Goal: Find specific fact: Find specific fact

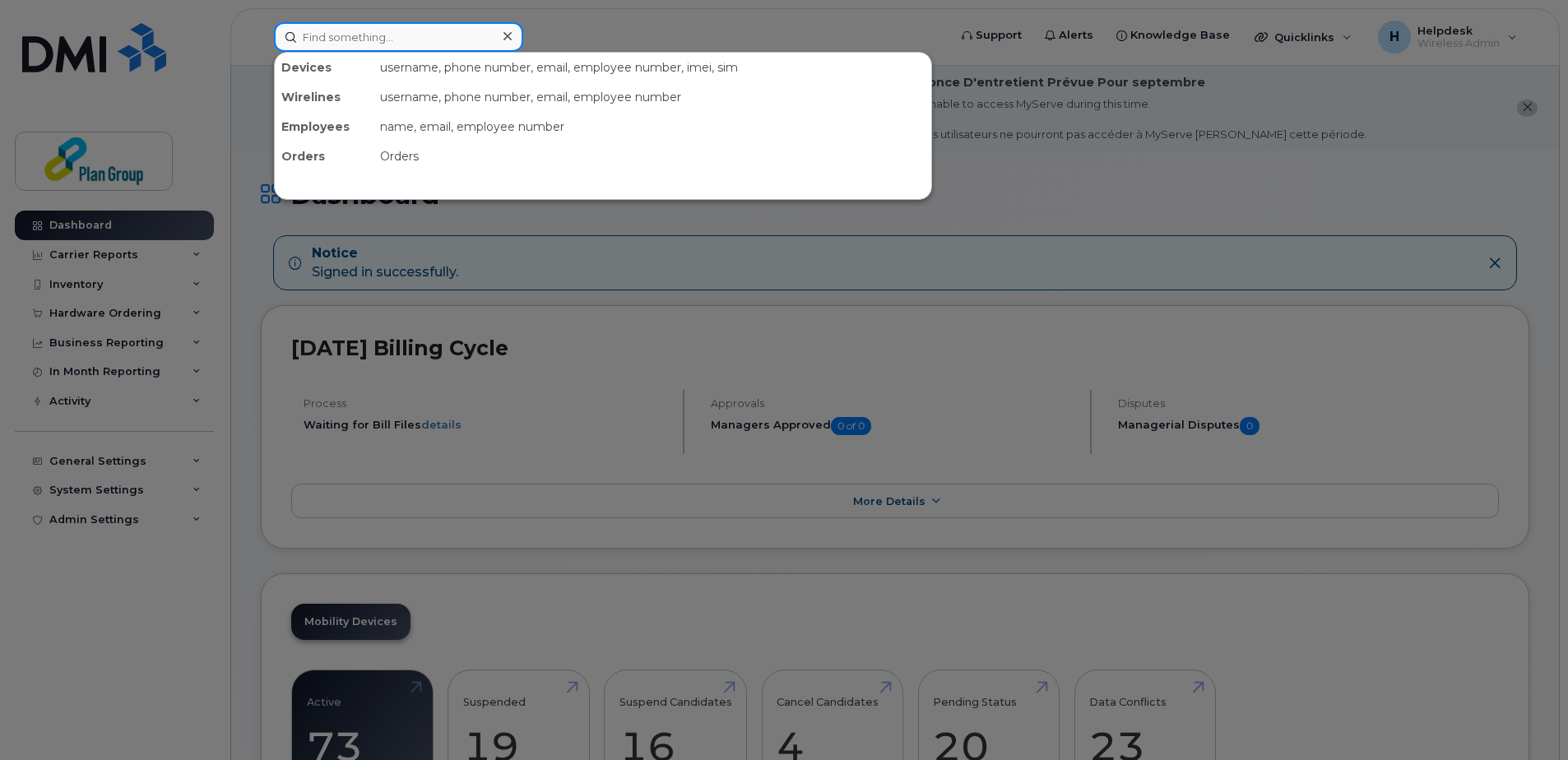
click at [369, 41] on input at bounding box center [398, 37] width 249 height 29
click at [377, 30] on input at bounding box center [398, 37] width 249 height 29
paste input "4373284439"
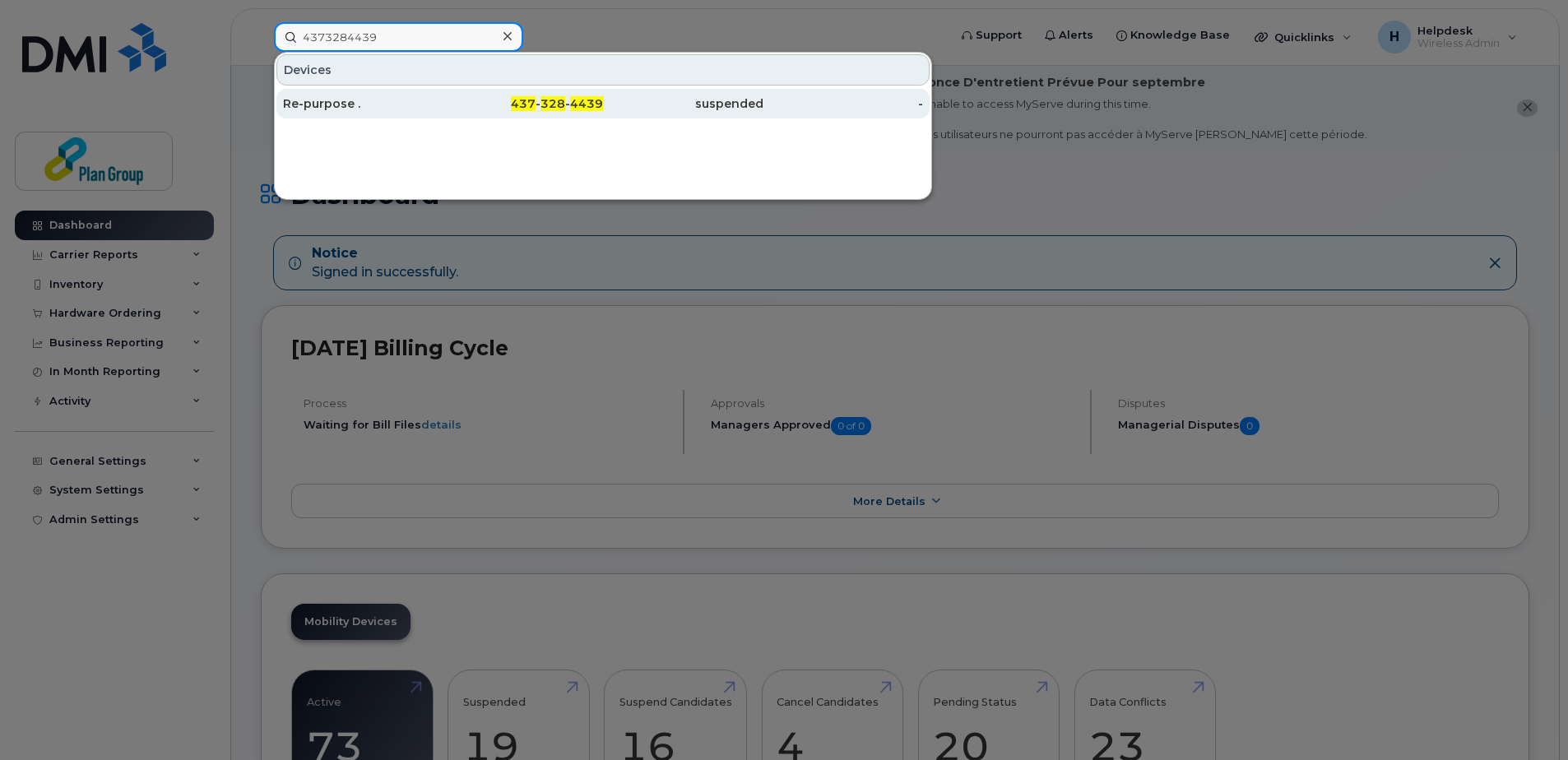
type input "4373284439"
click at [380, 98] on div "Re-purpose ." at bounding box center [364, 103] width 161 height 16
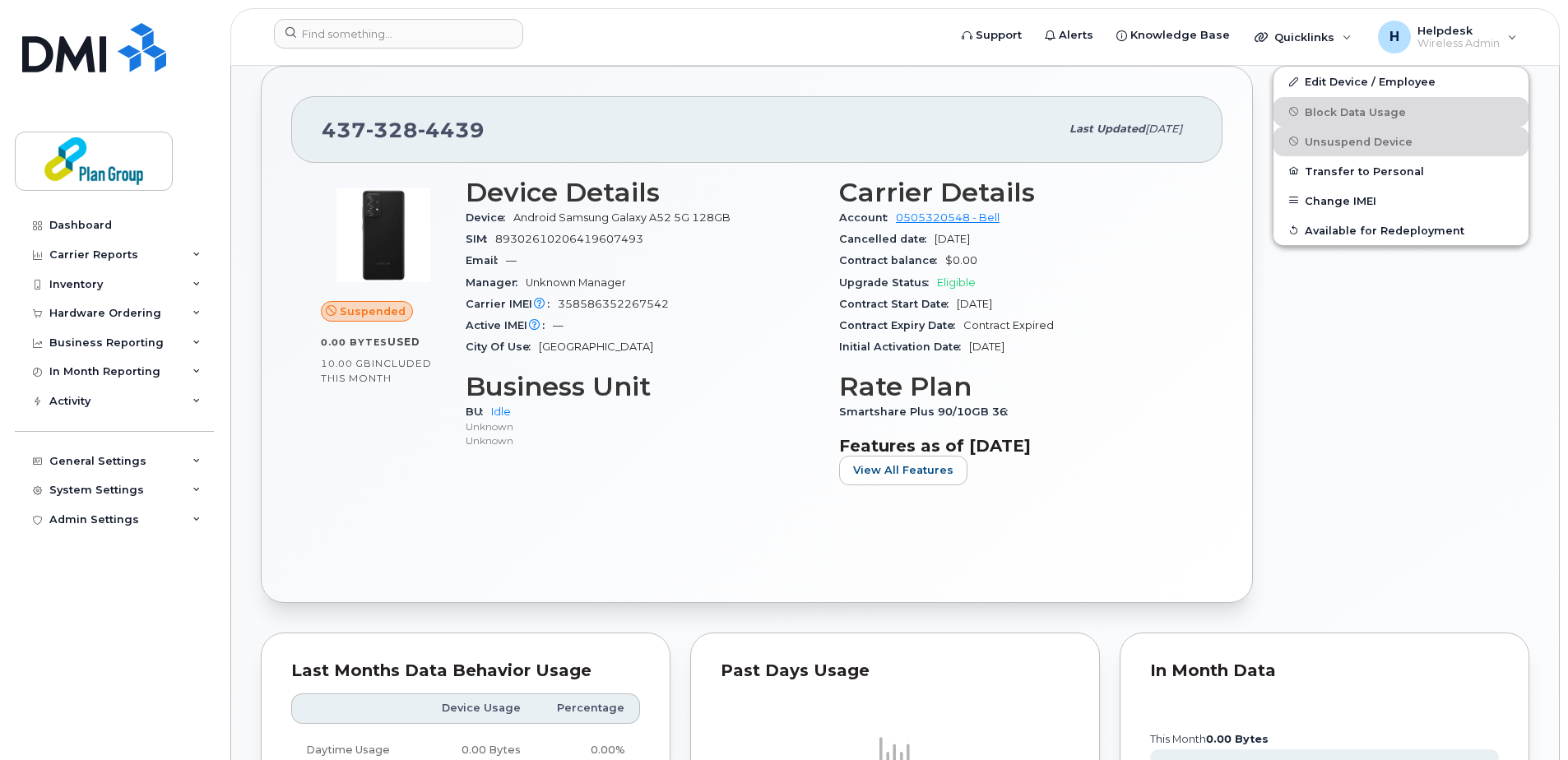
scroll to position [411, 0]
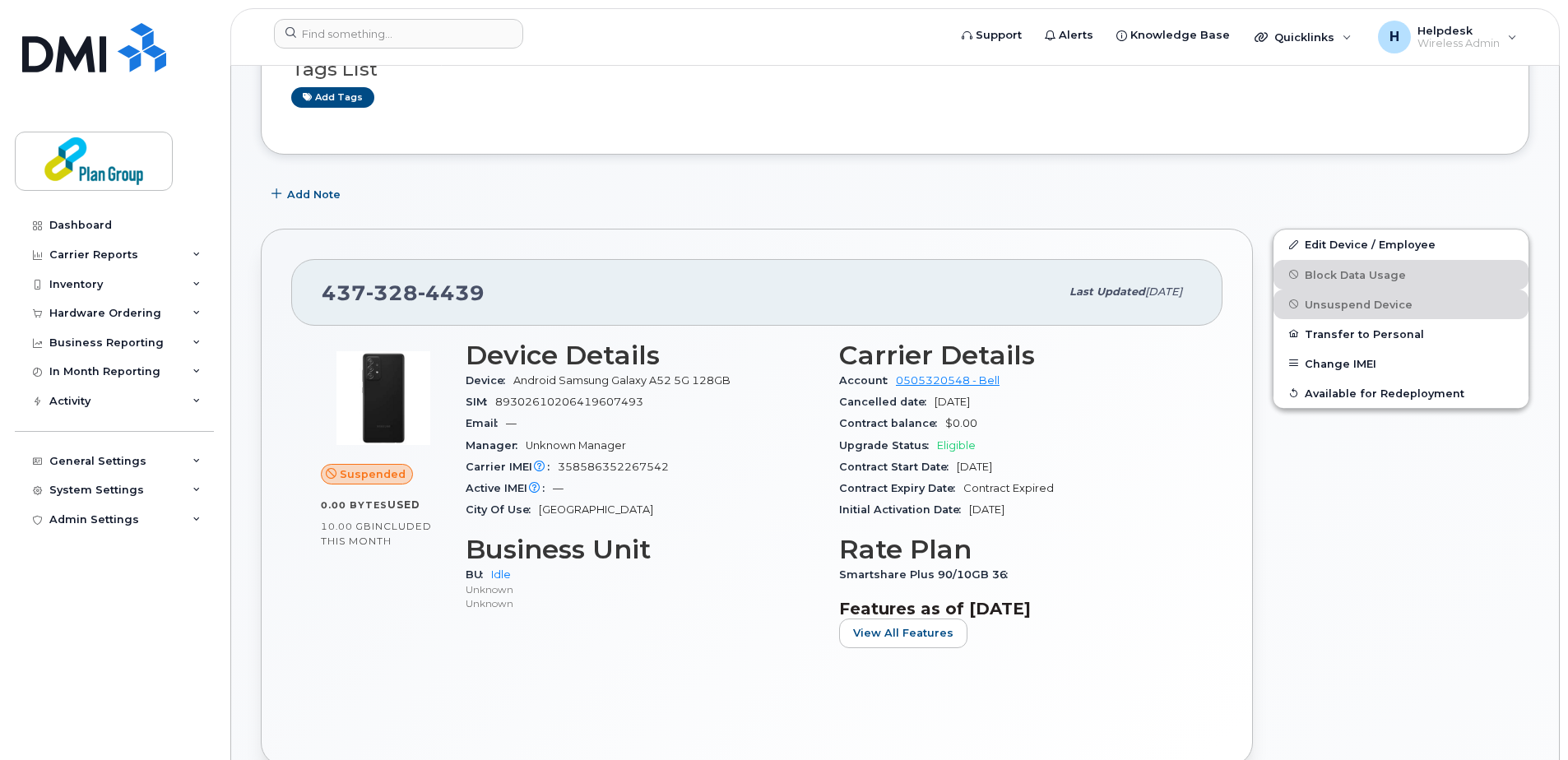
click at [663, 457] on div "Carrier IMEI Carrier IMEI is reported during the last billing cycle or change o…" at bounding box center [642, 466] width 353 height 22
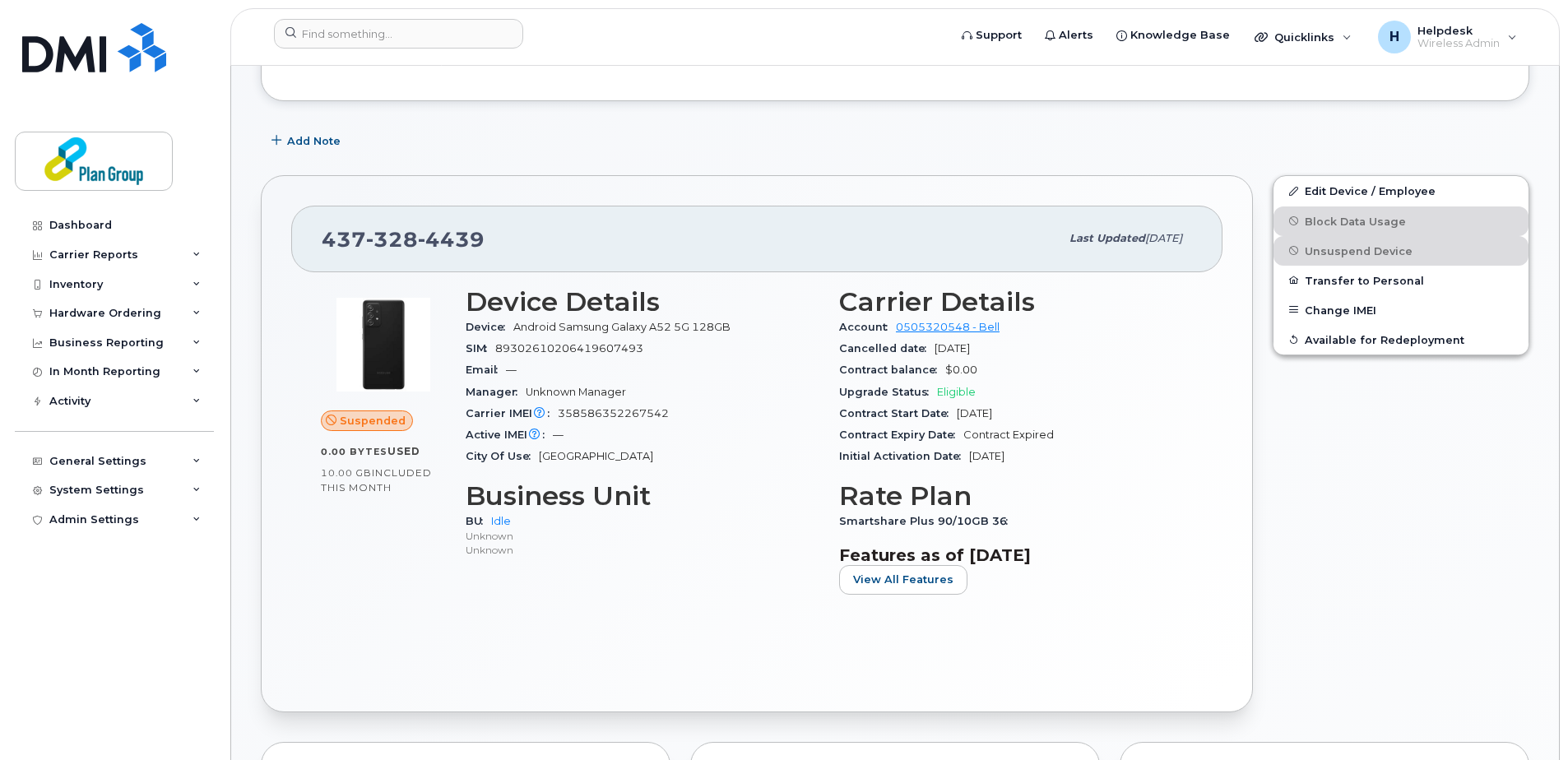
scroll to position [493, 0]
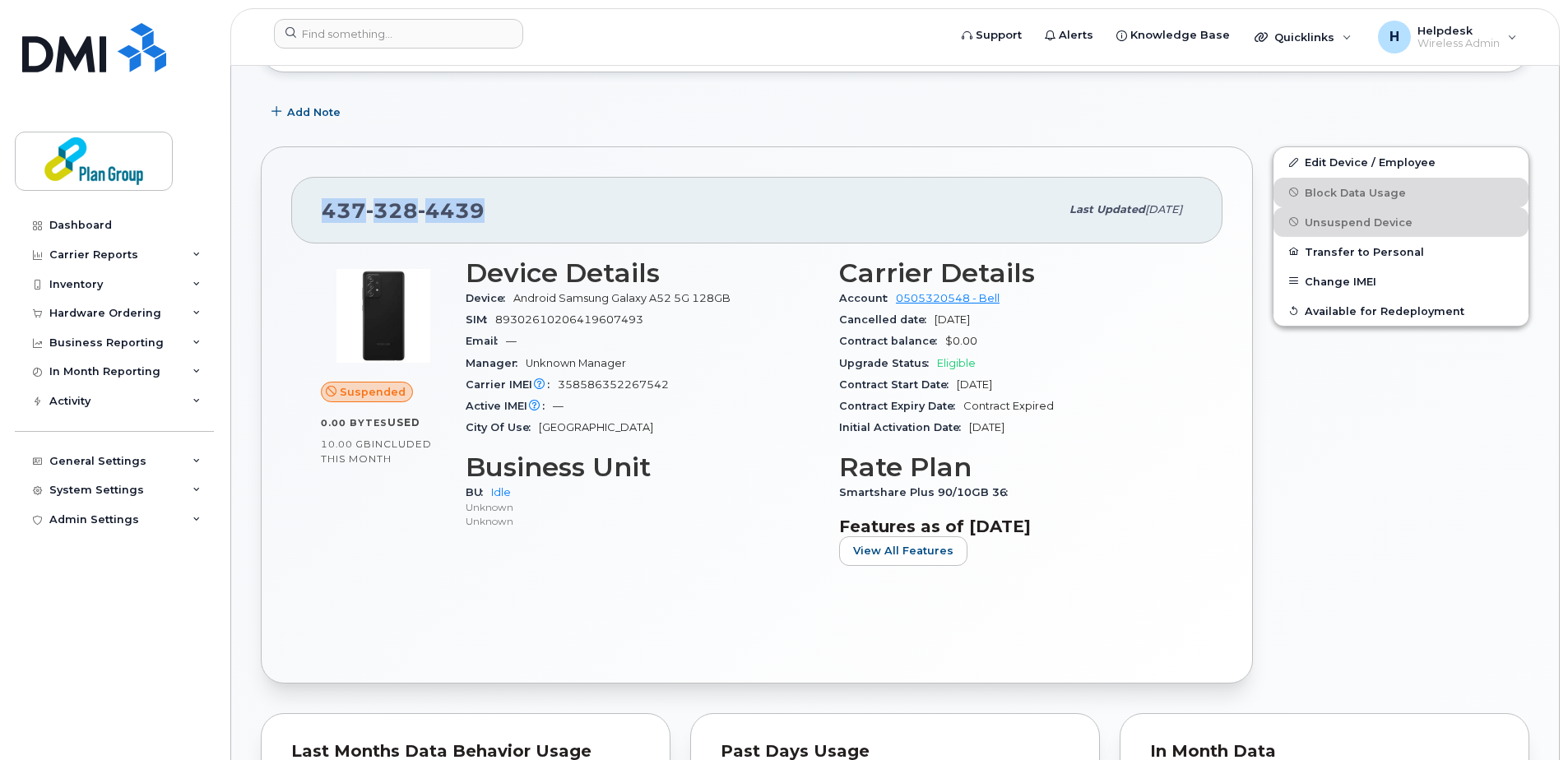
drag, startPoint x: 484, startPoint y: 212, endPoint x: 320, endPoint y: 212, distance: 164.0
click at [320, 212] on div "437 328 4439 Last updated Mar 05, 2025" at bounding box center [757, 210] width 931 height 66
copy span "437 328 4439"
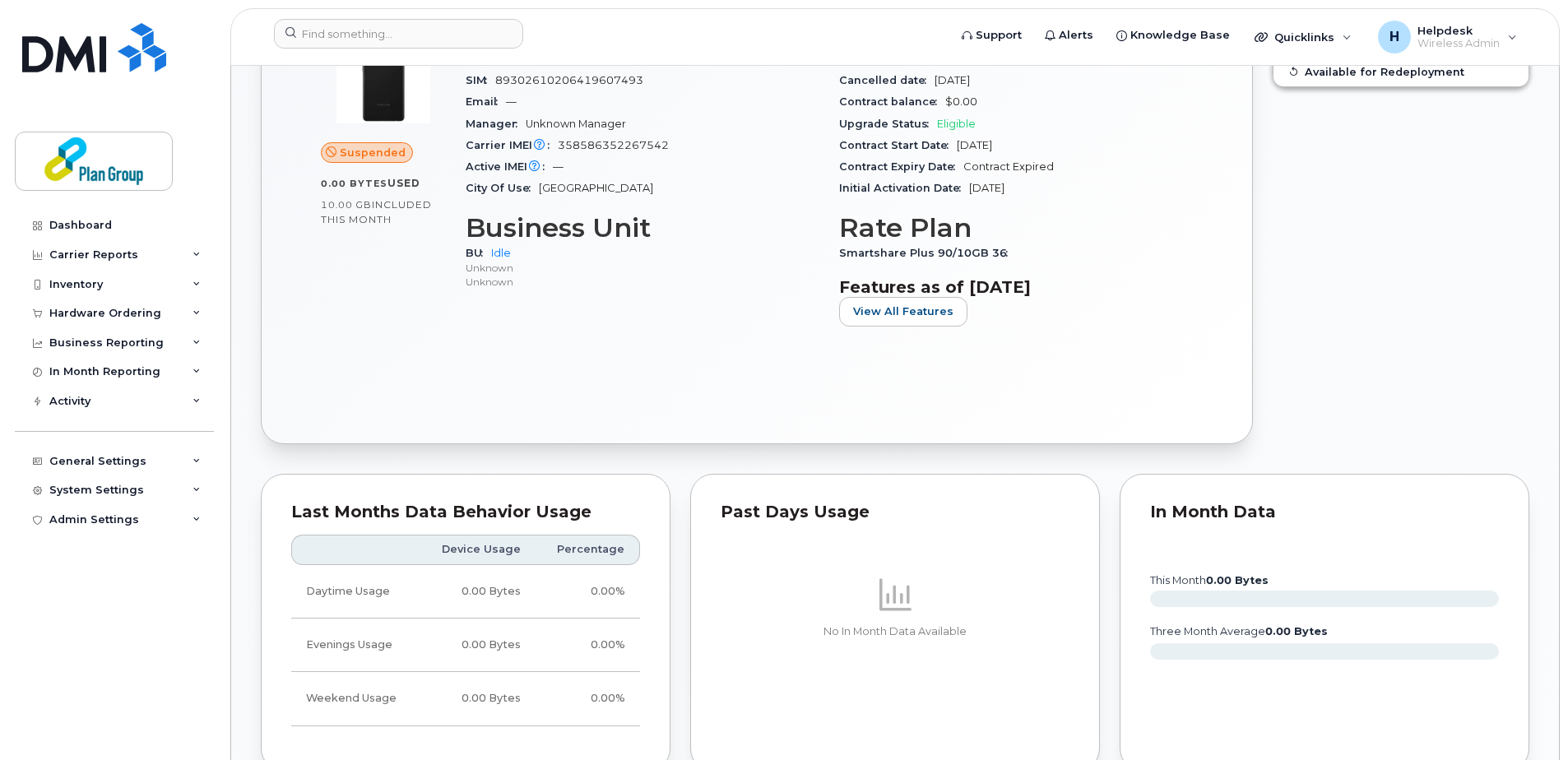
scroll to position [904, 0]
